Goal: Transaction & Acquisition: Book appointment/travel/reservation

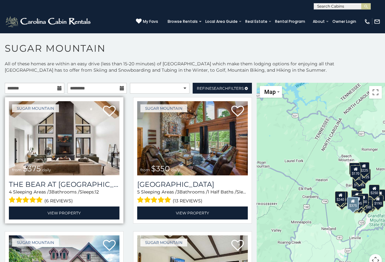
click at [71, 165] on img at bounding box center [64, 138] width 111 height 74
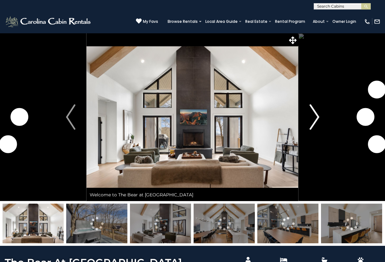
click at [320, 117] on button "Next" at bounding box center [314, 117] width 32 height 168
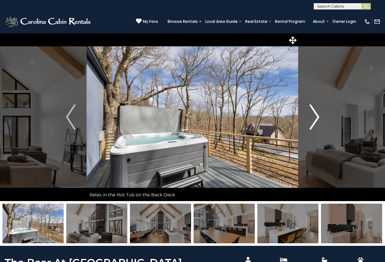
click at [316, 118] on img "Next" at bounding box center [314, 116] width 10 height 25
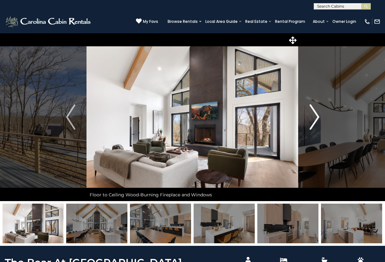
click at [316, 118] on img "Next" at bounding box center [314, 116] width 10 height 25
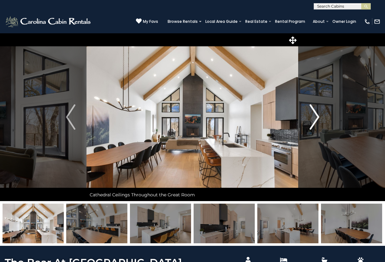
click at [316, 118] on img "Next" at bounding box center [314, 116] width 10 height 25
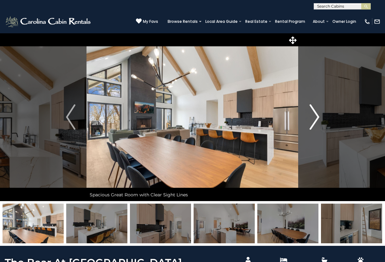
click at [316, 118] on img "Next" at bounding box center [314, 116] width 10 height 25
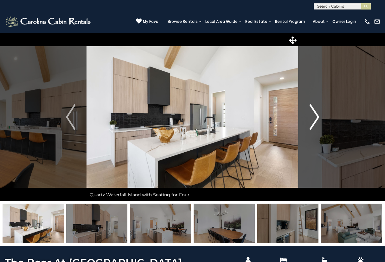
click at [316, 118] on img "Next" at bounding box center [314, 116] width 10 height 25
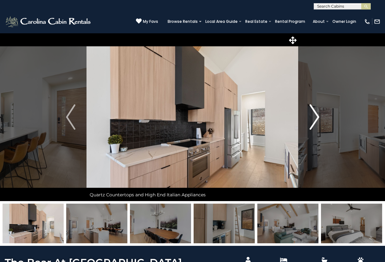
click at [316, 118] on img "Next" at bounding box center [314, 116] width 10 height 25
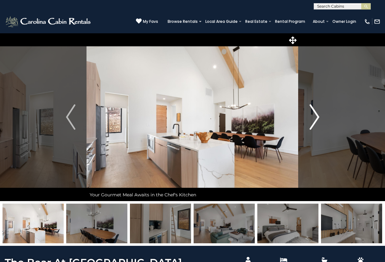
click at [316, 118] on img "Next" at bounding box center [314, 116] width 10 height 25
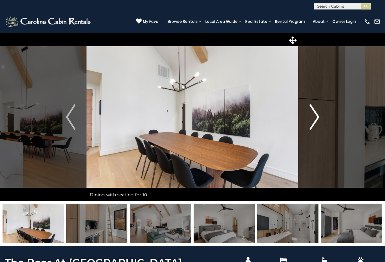
click at [316, 118] on img "Next" at bounding box center [314, 116] width 10 height 25
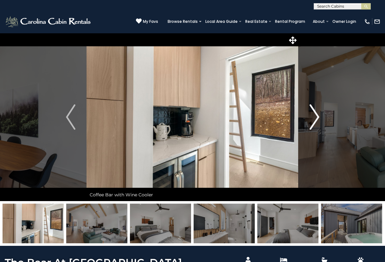
click at [316, 118] on img "Next" at bounding box center [314, 116] width 10 height 25
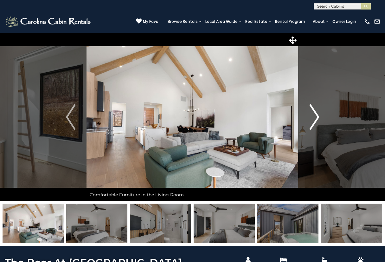
click at [316, 118] on img "Next" at bounding box center [314, 116] width 10 height 25
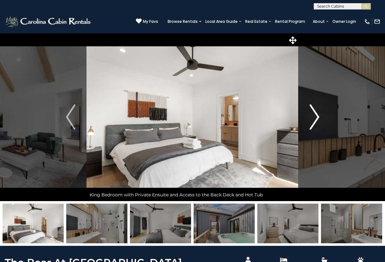
click at [316, 118] on img "Next" at bounding box center [314, 116] width 10 height 25
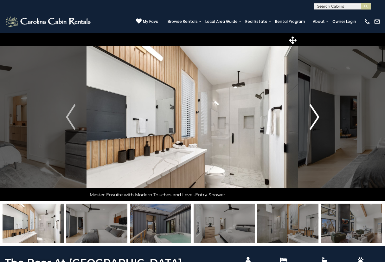
click at [316, 118] on img "Next" at bounding box center [314, 116] width 10 height 25
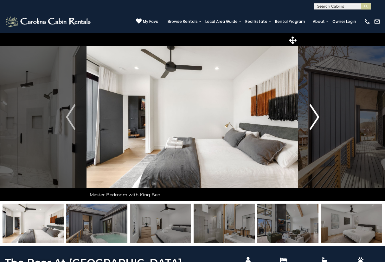
click at [316, 118] on img "Next" at bounding box center [314, 116] width 10 height 25
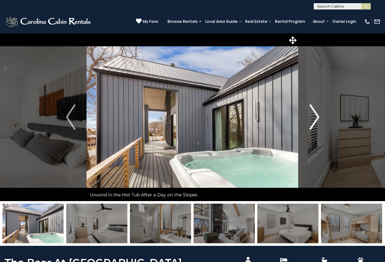
click at [316, 118] on img "Next" at bounding box center [314, 116] width 10 height 25
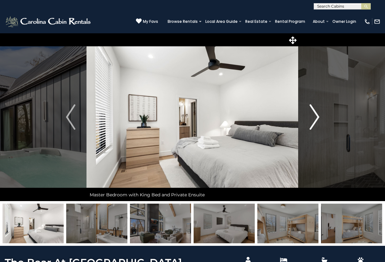
click at [316, 118] on img "Next" at bounding box center [314, 116] width 10 height 25
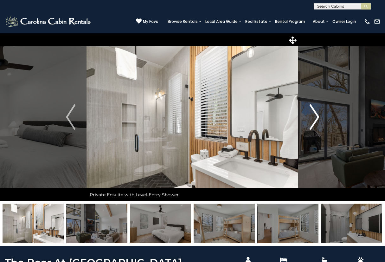
click at [316, 118] on img "Next" at bounding box center [314, 116] width 10 height 25
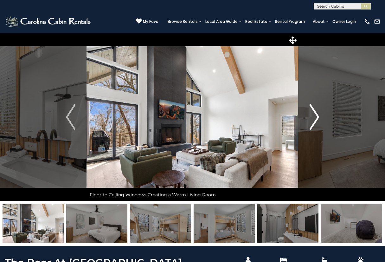
click at [316, 118] on img "Next" at bounding box center [314, 116] width 10 height 25
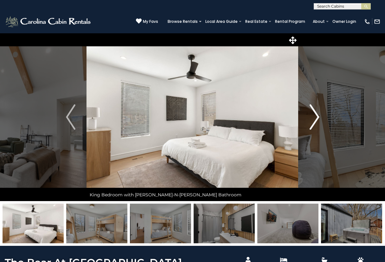
click at [316, 118] on img "Next" at bounding box center [314, 116] width 10 height 25
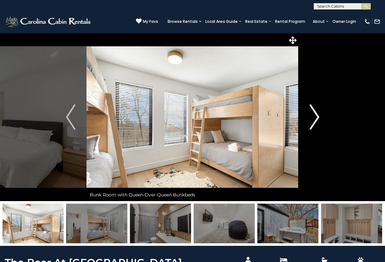
click at [316, 118] on img "Next" at bounding box center [314, 116] width 10 height 25
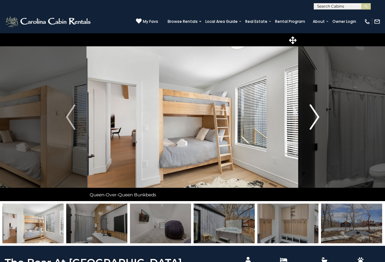
click at [316, 118] on img "Next" at bounding box center [314, 116] width 10 height 25
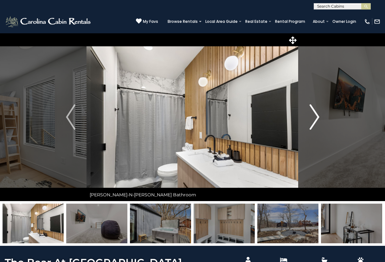
click at [316, 118] on img "Next" at bounding box center [314, 116] width 10 height 25
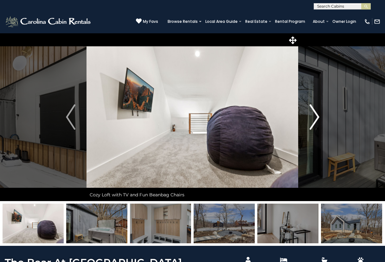
click at [317, 118] on img "Next" at bounding box center [314, 116] width 10 height 25
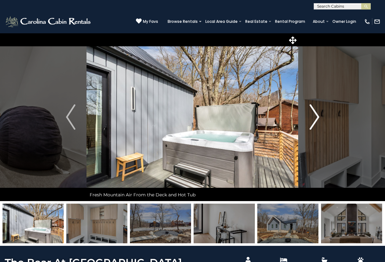
click at [317, 118] on img "Next" at bounding box center [314, 116] width 10 height 25
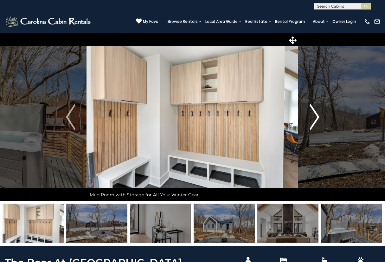
click at [317, 118] on img "Next" at bounding box center [314, 116] width 10 height 25
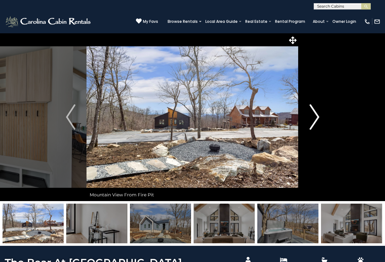
click at [317, 118] on img "Next" at bounding box center [314, 116] width 10 height 25
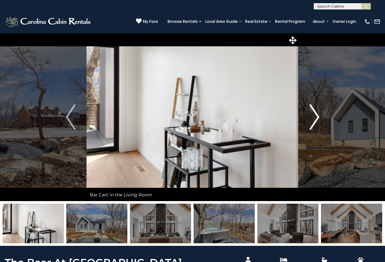
click at [317, 118] on img "Next" at bounding box center [314, 116] width 10 height 25
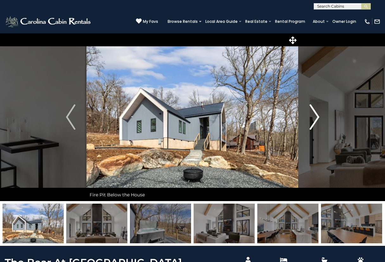
click at [317, 118] on img "Next" at bounding box center [314, 116] width 10 height 25
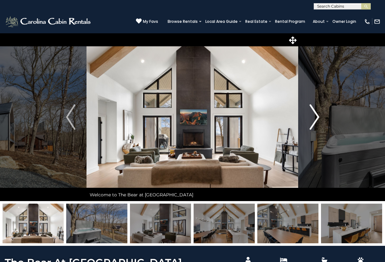
click at [317, 118] on img "Next" at bounding box center [314, 116] width 10 height 25
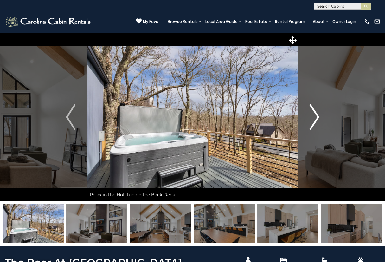
click at [319, 110] on img "Next" at bounding box center [314, 116] width 10 height 25
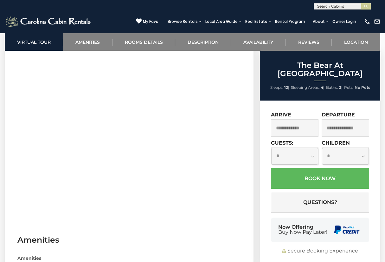
scroll to position [284, 0]
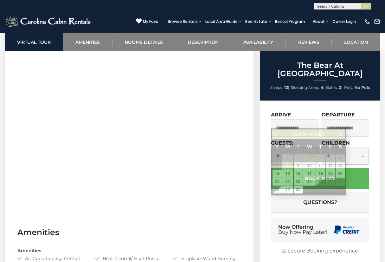
click at [297, 124] on input "text" at bounding box center [295, 127] width 48 height 17
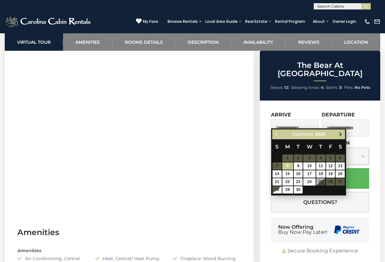
click at [342, 136] on span "Next" at bounding box center [340, 134] width 5 height 5
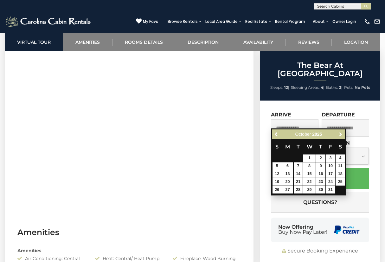
click at [342, 136] on span "Next" at bounding box center [340, 134] width 5 height 5
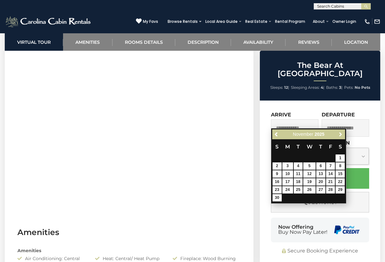
click at [342, 136] on span "Next" at bounding box center [340, 134] width 5 height 5
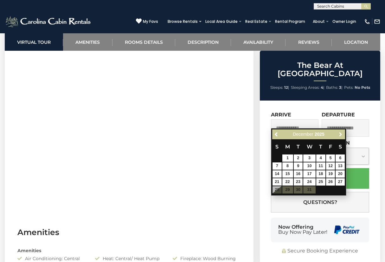
click at [342, 136] on span "Next" at bounding box center [340, 134] width 5 height 5
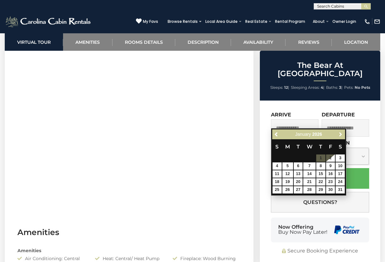
click at [342, 136] on span "Next" at bounding box center [340, 134] width 5 height 5
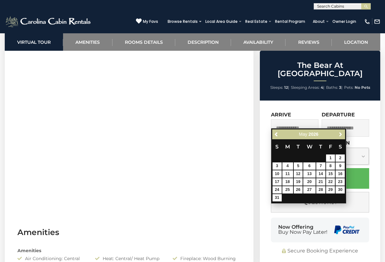
click at [342, 136] on span "Next" at bounding box center [340, 134] width 5 height 5
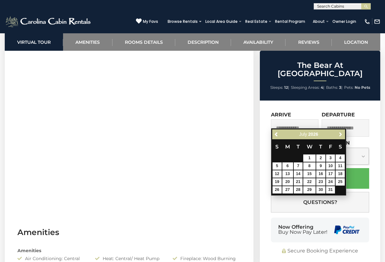
click at [342, 136] on span "Next" at bounding box center [340, 134] width 5 height 5
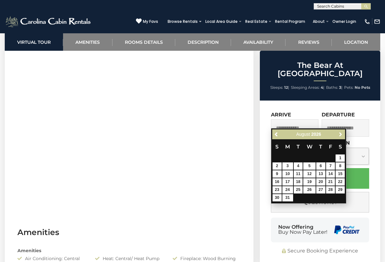
click at [342, 136] on span "Next" at bounding box center [340, 134] width 5 height 5
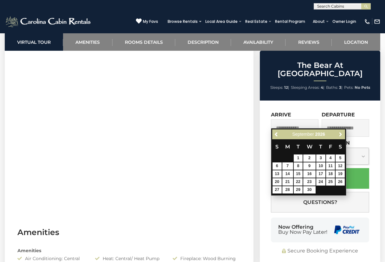
click at [342, 136] on span "Next" at bounding box center [340, 134] width 5 height 5
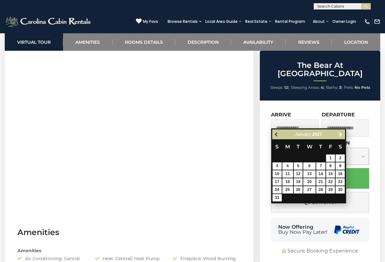
click at [277, 133] on span "Previous" at bounding box center [276, 134] width 5 height 5
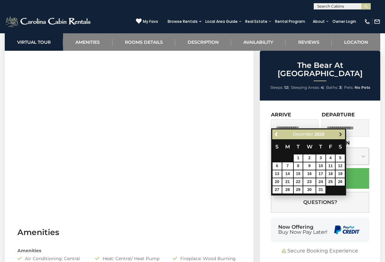
click at [339, 136] on span "Next" at bounding box center [340, 134] width 5 height 5
